Goal: Task Accomplishment & Management: Use online tool/utility

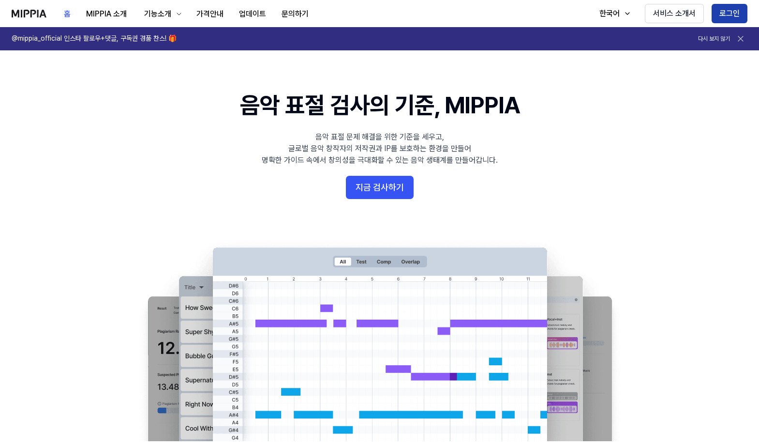
click at [731, 12] on button "로그인" at bounding box center [730, 13] width 36 height 19
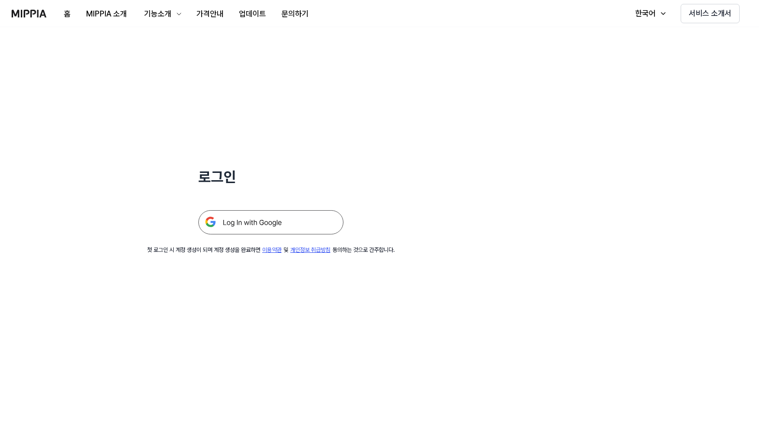
click at [281, 224] on img at bounding box center [270, 222] width 145 height 24
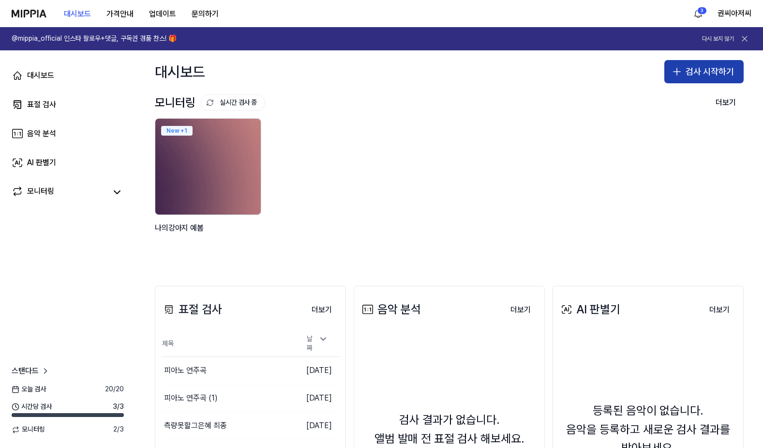
click at [698, 73] on button "검사 시작하기" at bounding box center [704, 71] width 79 height 23
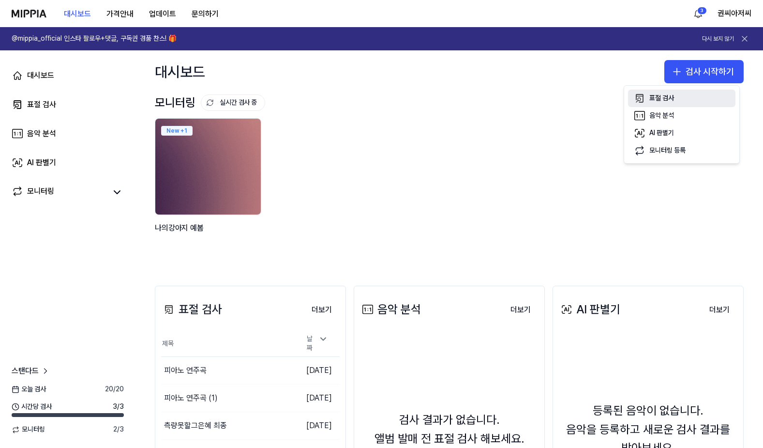
click at [659, 99] on div "표절 검사" at bounding box center [662, 98] width 25 height 10
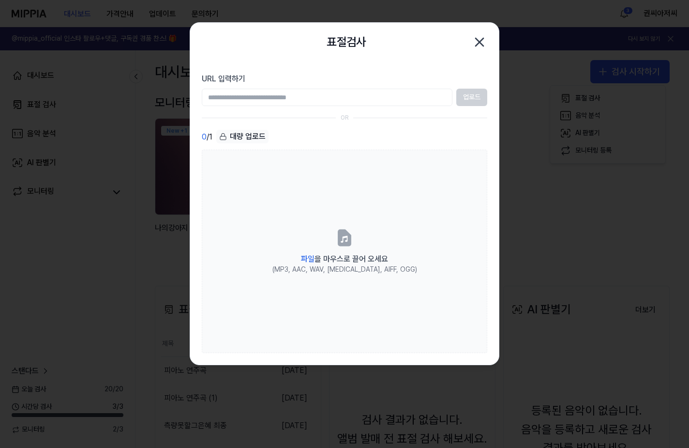
drag, startPoint x: 286, startPoint y: 38, endPoint x: 128, endPoint y: 32, distance: 157.4
click at [128, 32] on body "대시보드 가격안내 업데이트 문의하기 3 권씨아저씨 @mippia_official 인스타 팔로우+댓글, 구독권 경품 찬스! 🎁 다시 보지 않기 …" at bounding box center [344, 224] width 689 height 448
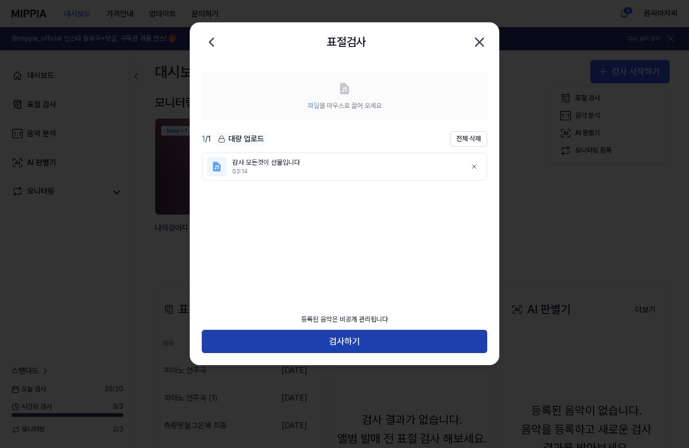
click at [354, 337] on button "검사하기" at bounding box center [345, 341] width 286 height 23
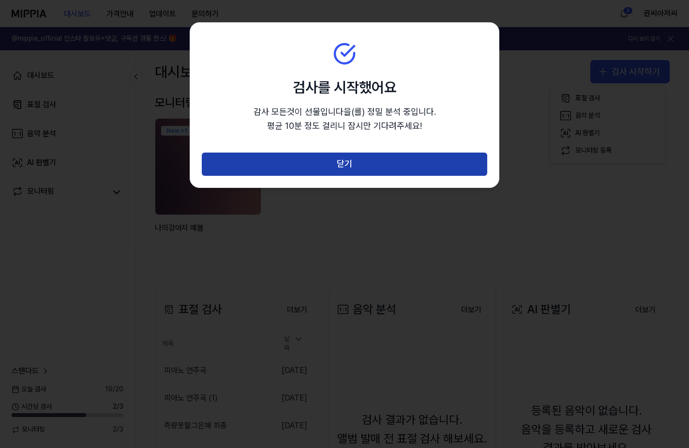
click at [344, 158] on button "닫기" at bounding box center [345, 163] width 286 height 23
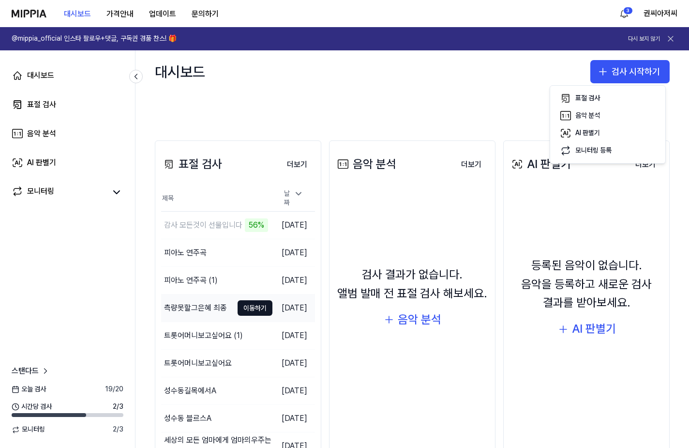
scroll to position [186, 0]
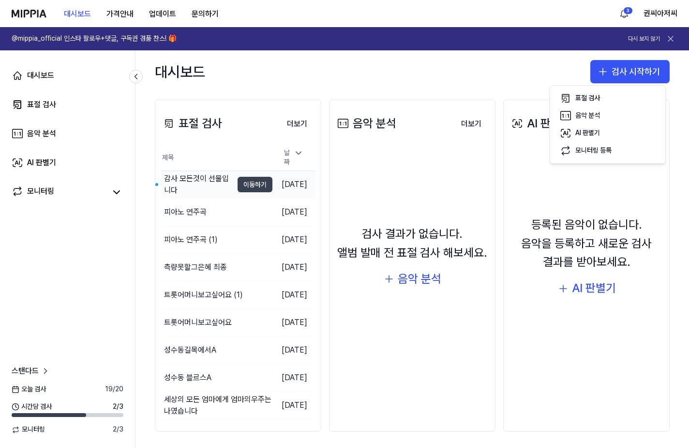
click at [242, 184] on button "이동하기" at bounding box center [255, 184] width 35 height 15
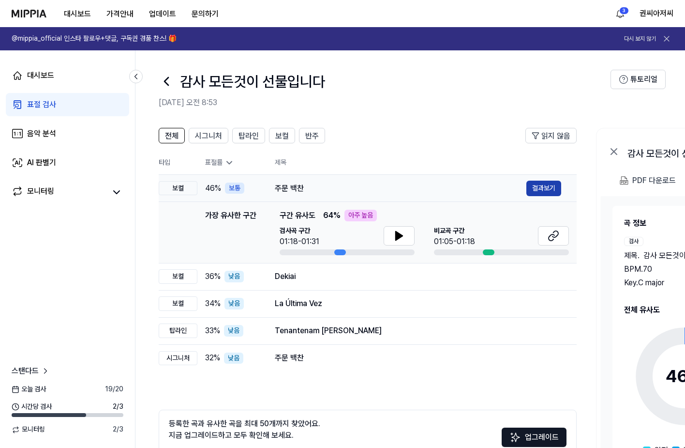
click at [540, 184] on button "결과보기" at bounding box center [544, 188] width 35 height 15
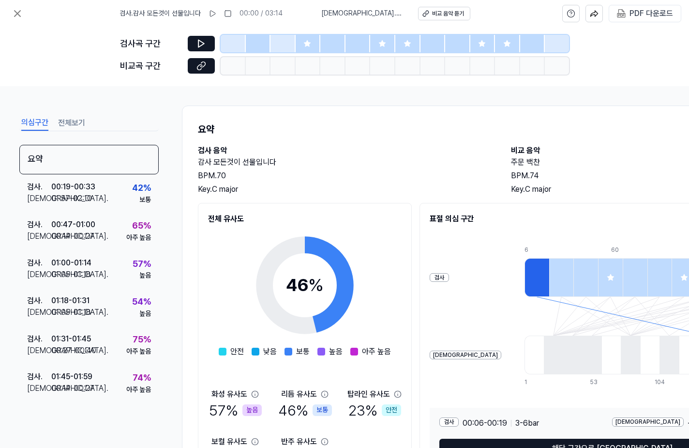
scroll to position [69, 0]
